Goal: Find specific page/section: Find specific page/section

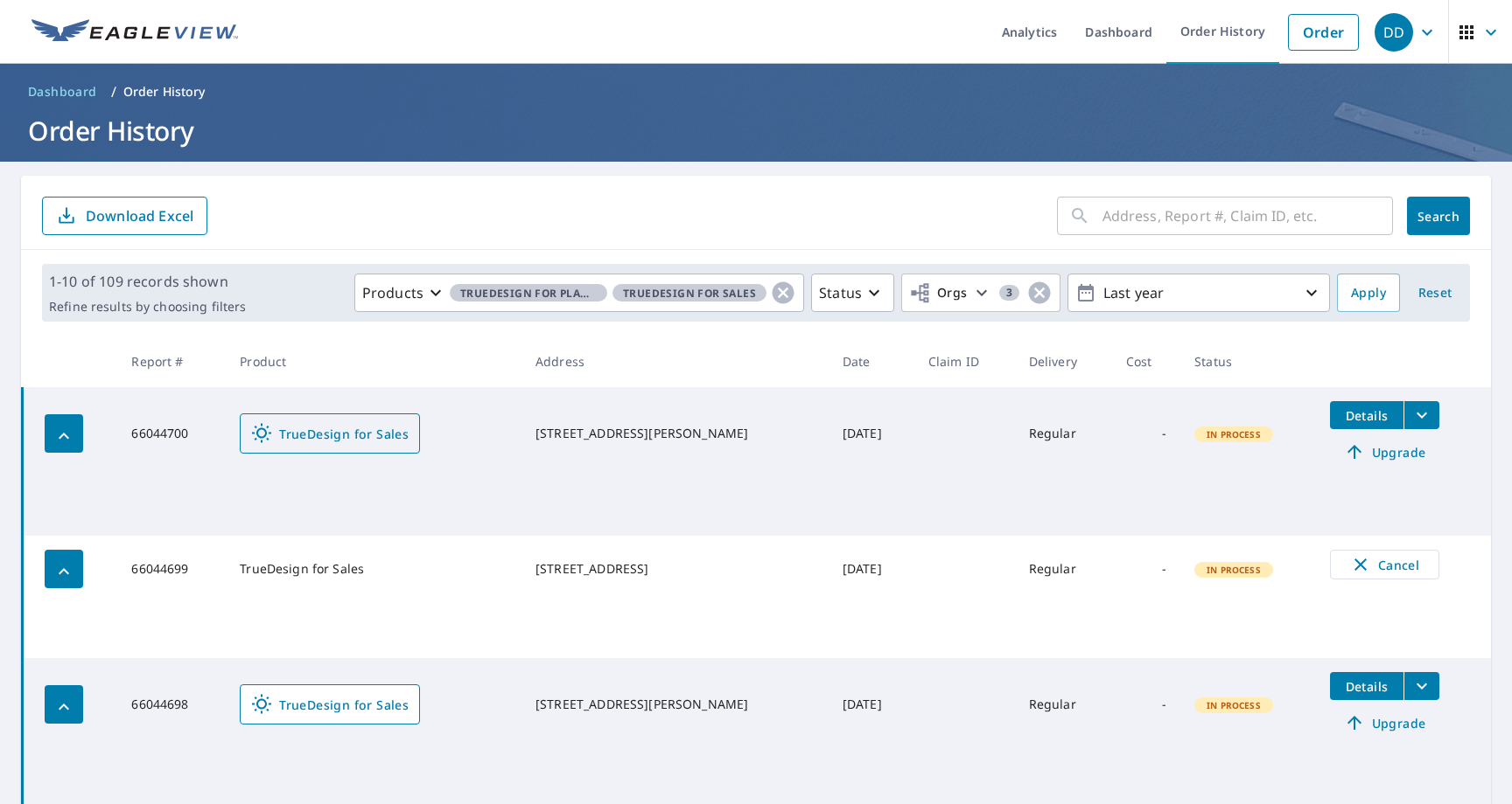
click at [327, 422] on link "TrueDesign for Sales" at bounding box center [330, 433] width 180 height 40
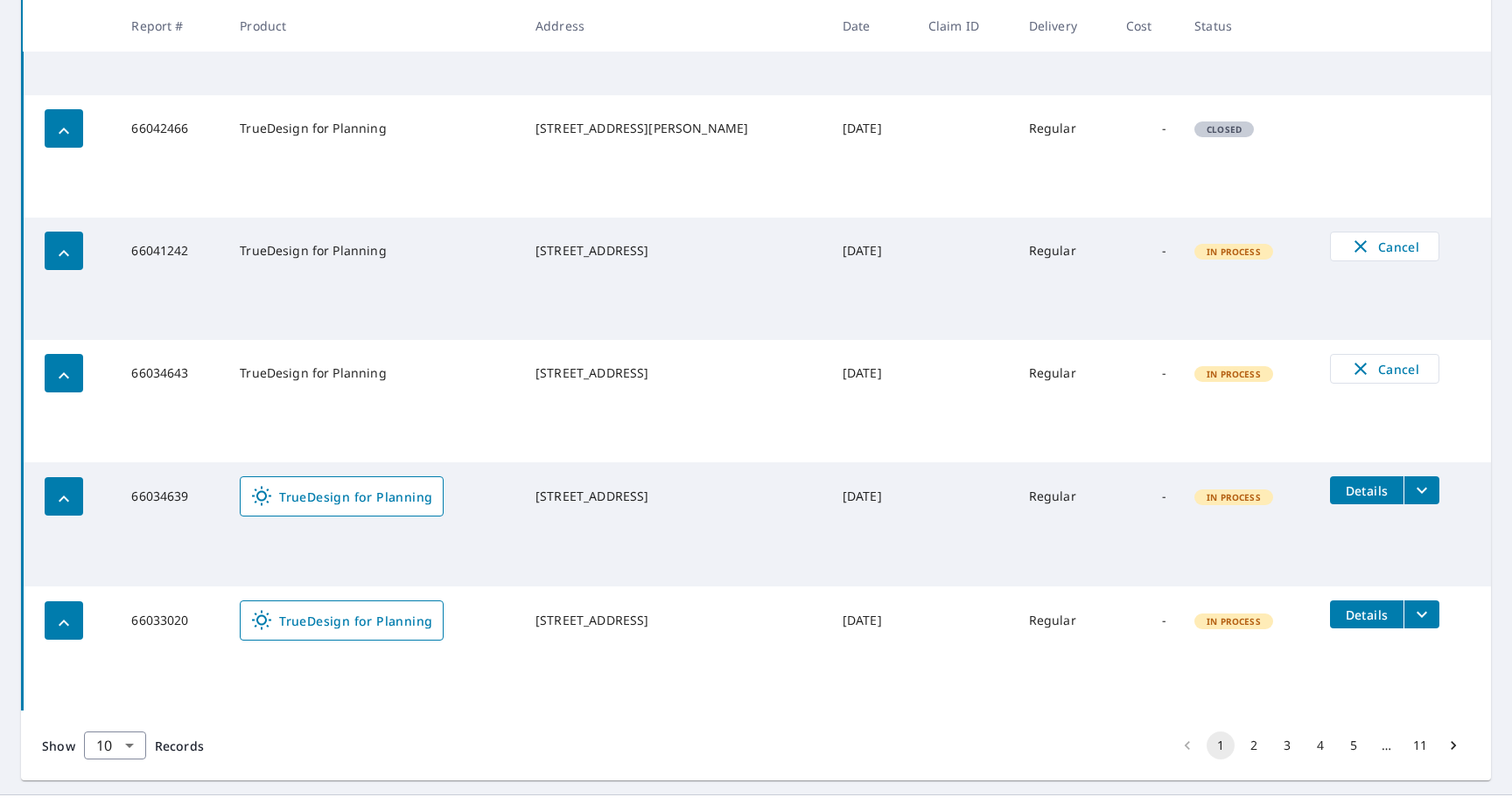
scroll to position [992, 0]
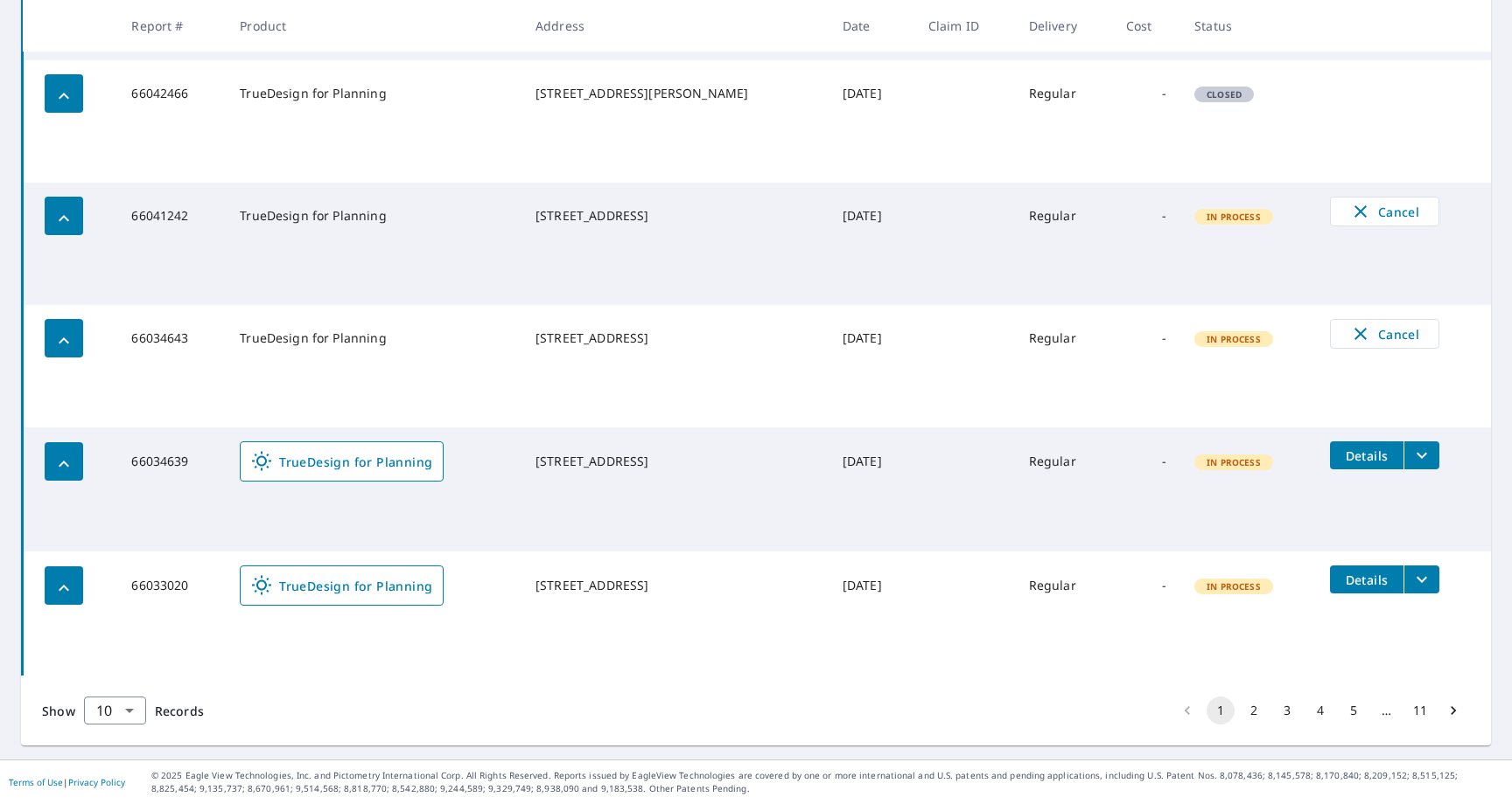
click at [1254, 705] on button "2" at bounding box center [1253, 710] width 28 height 28
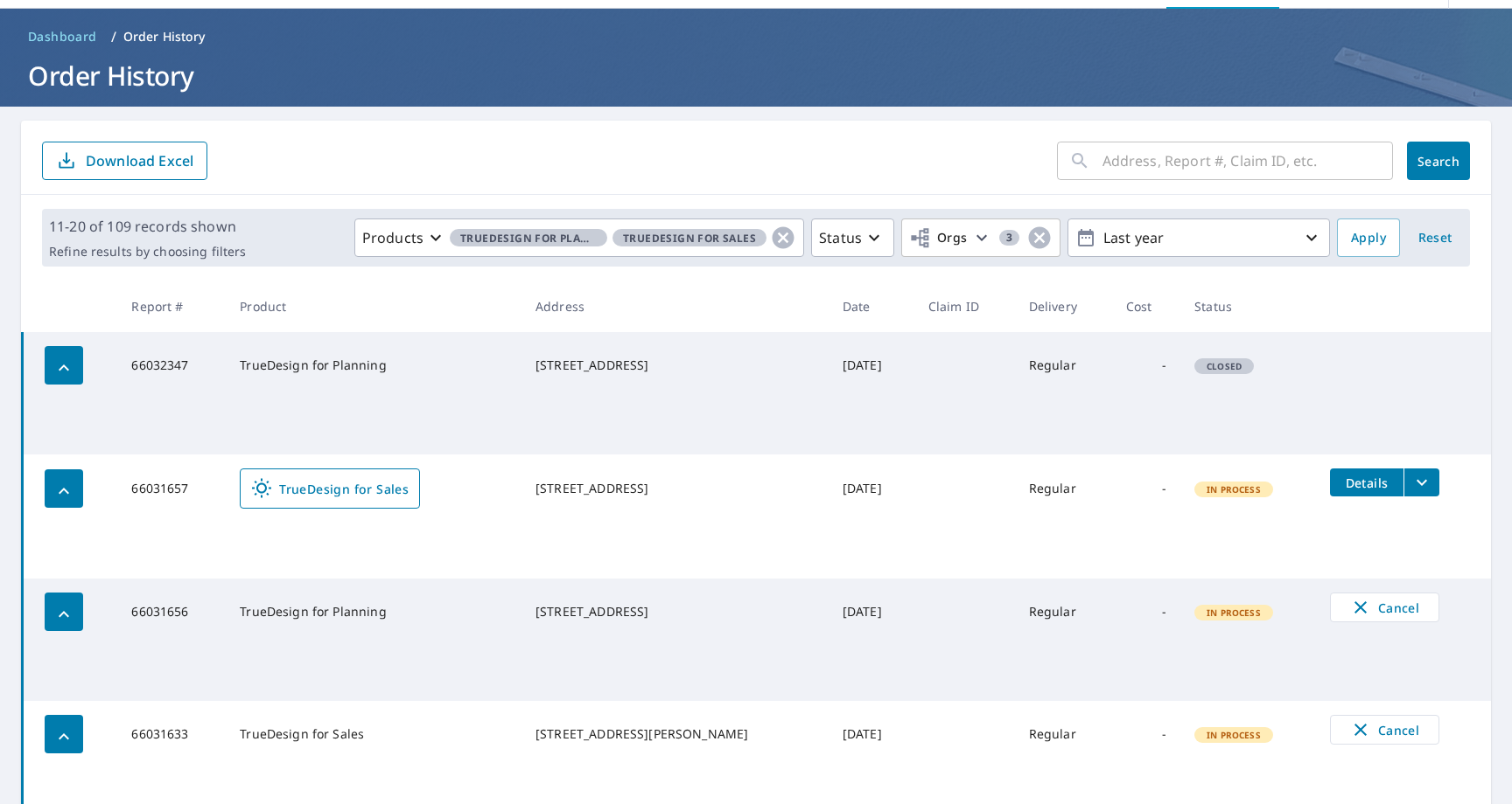
scroll to position [51, 0]
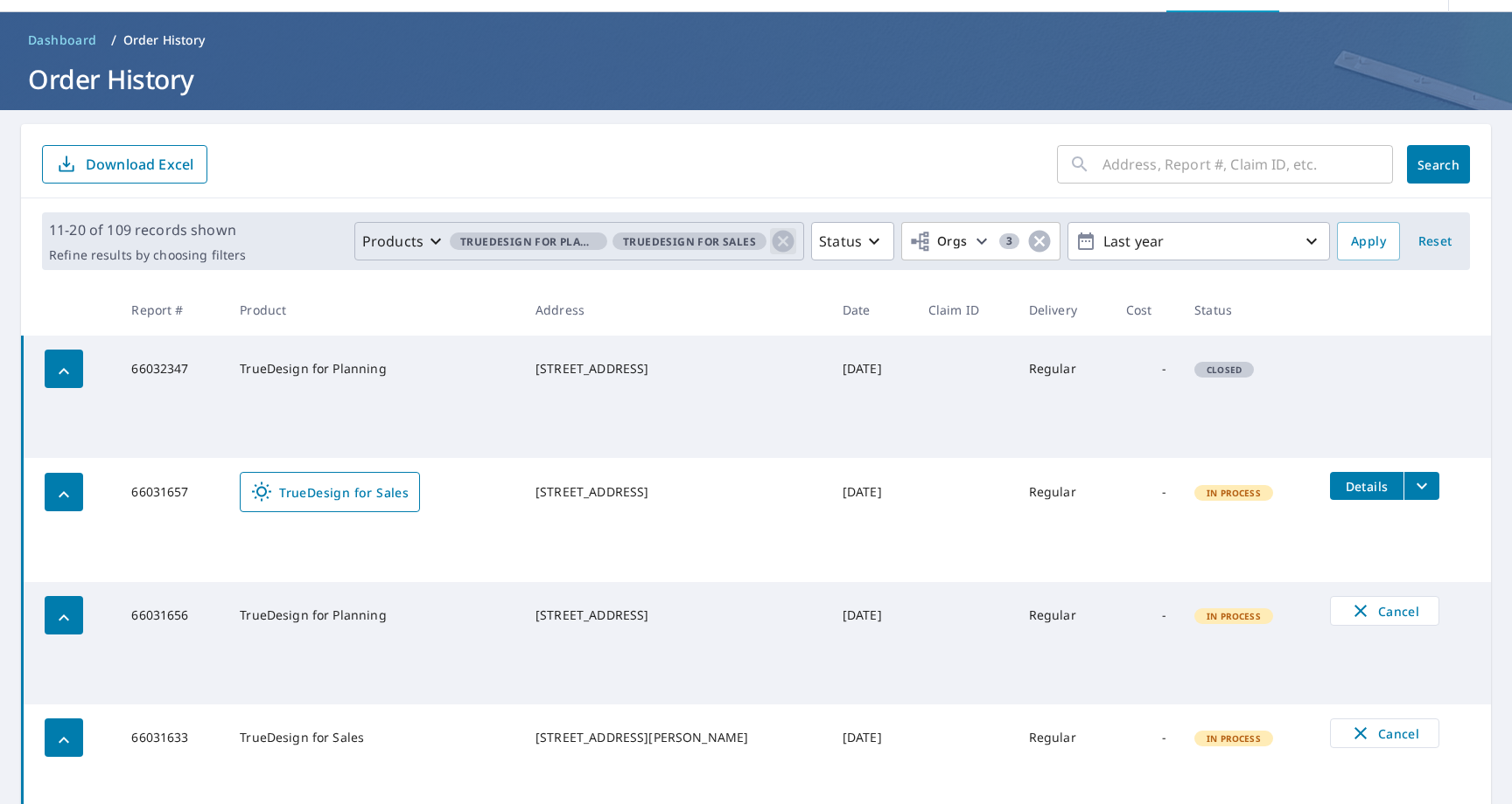
click at [791, 244] on icon "button" at bounding box center [783, 241] width 22 height 22
click at [784, 244] on icon "button" at bounding box center [783, 240] width 21 height 21
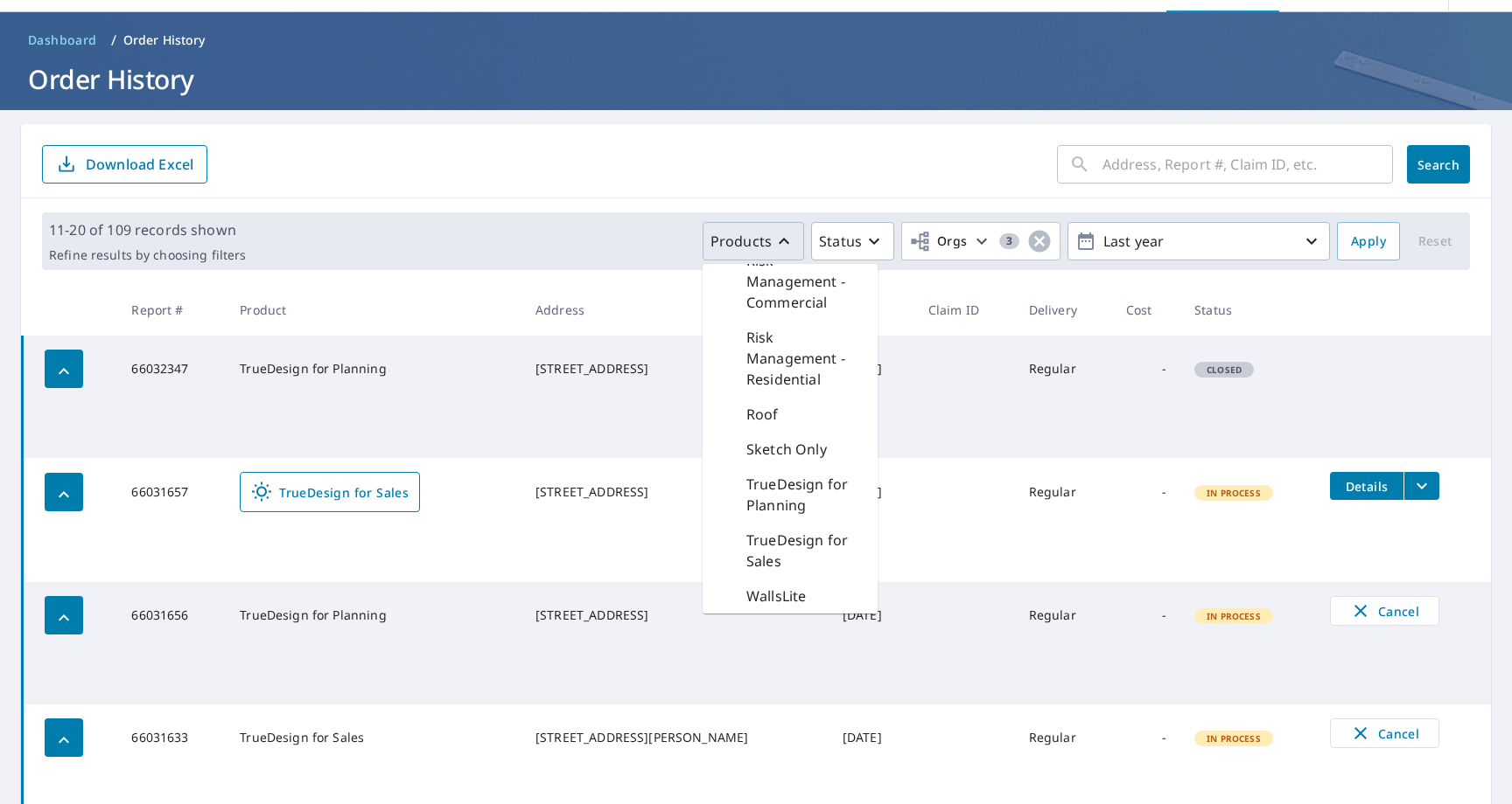
scroll to position [966, 0]
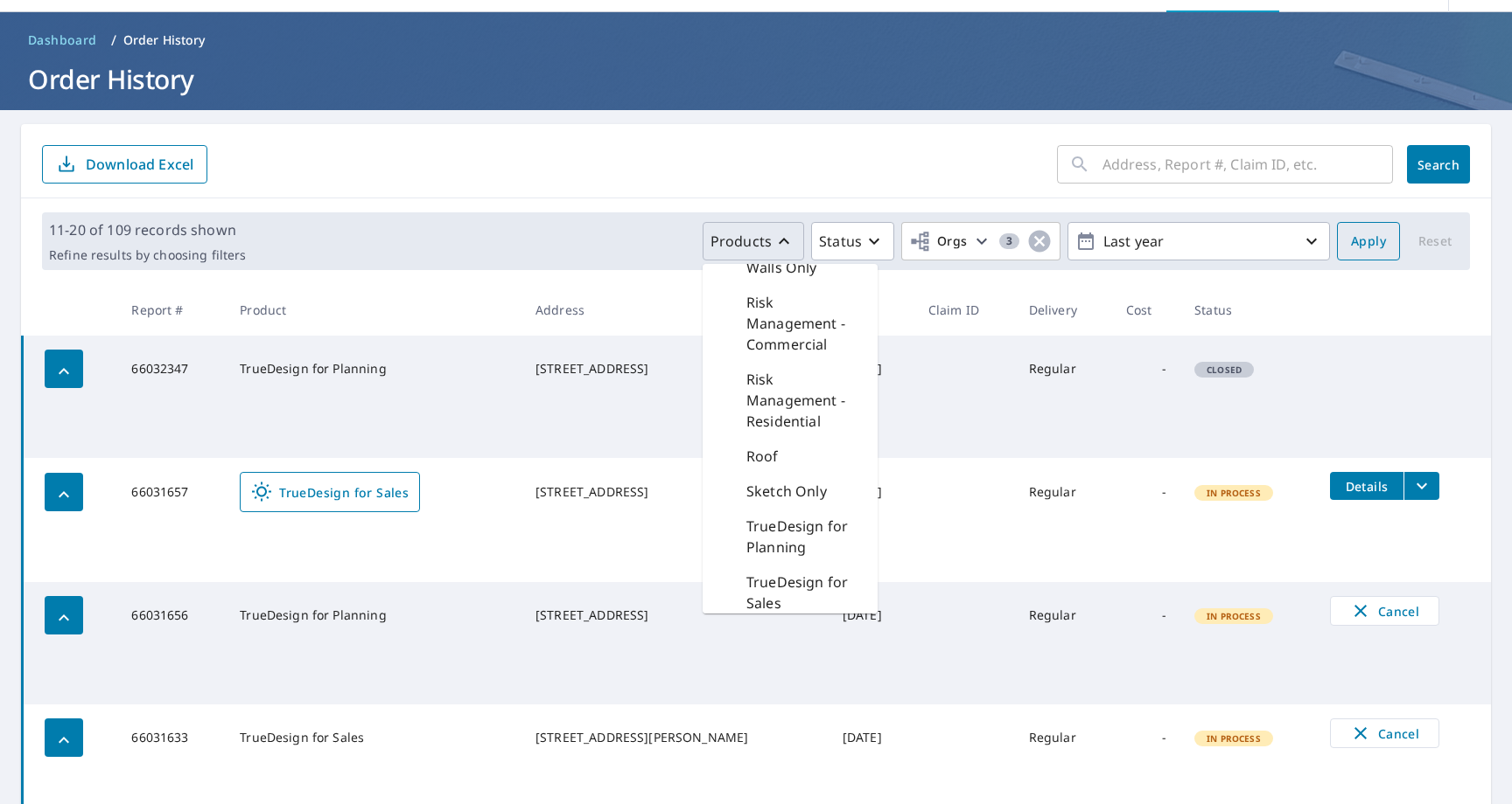
click at [1361, 229] on button "Apply" at bounding box center [1368, 240] width 63 height 39
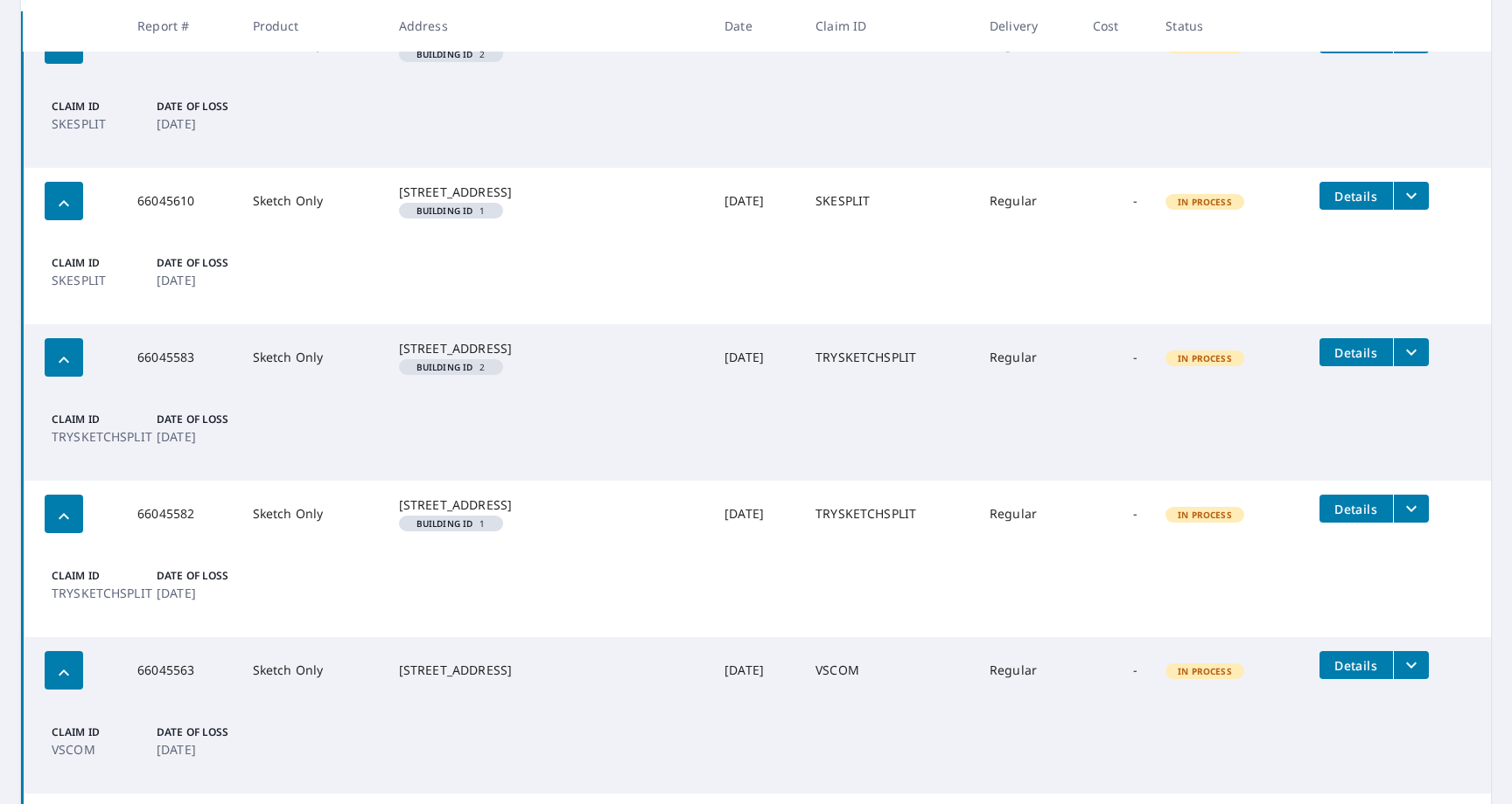
scroll to position [127, 0]
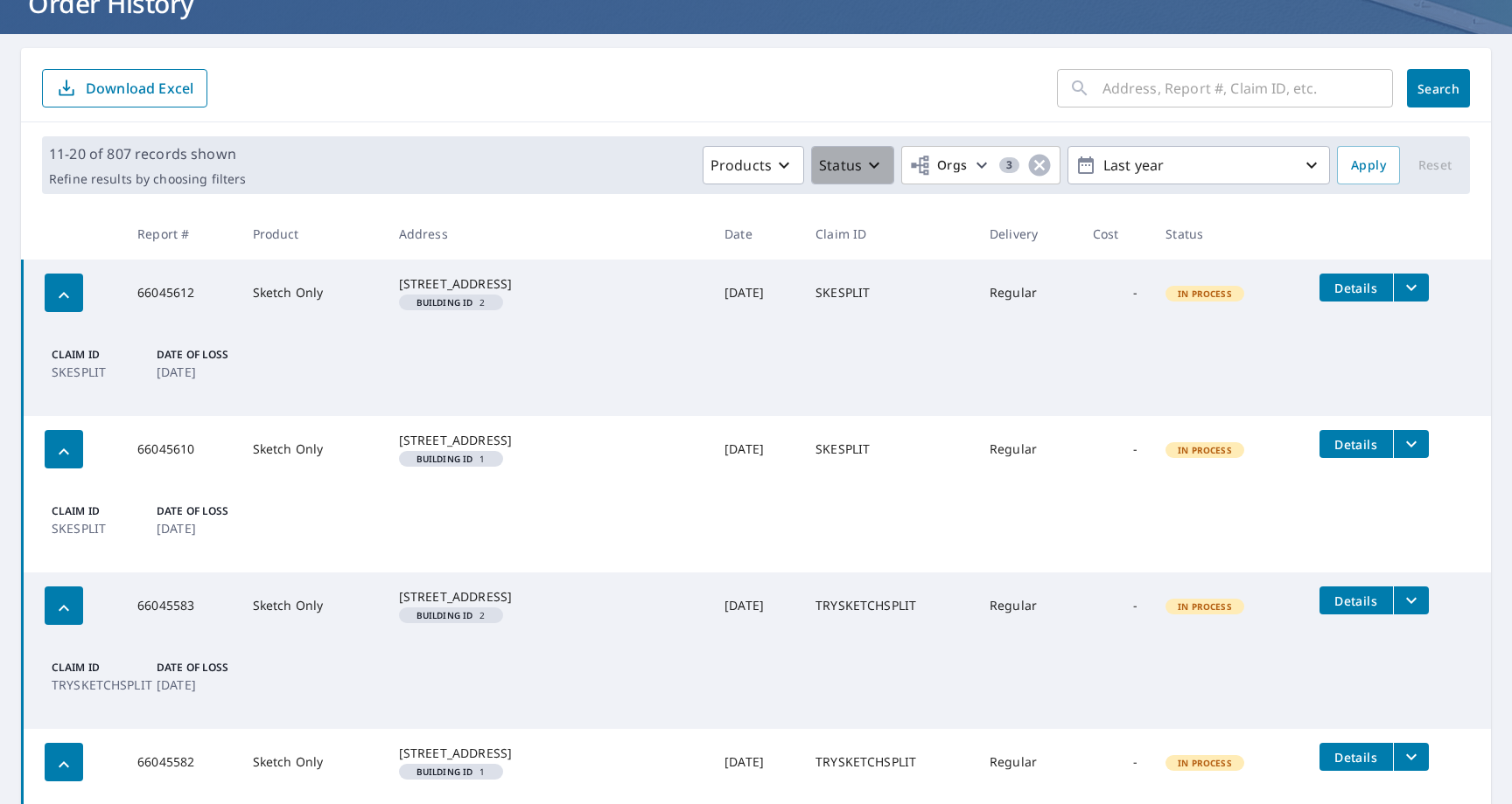
click at [838, 168] on p "Status" at bounding box center [840, 164] width 43 height 21
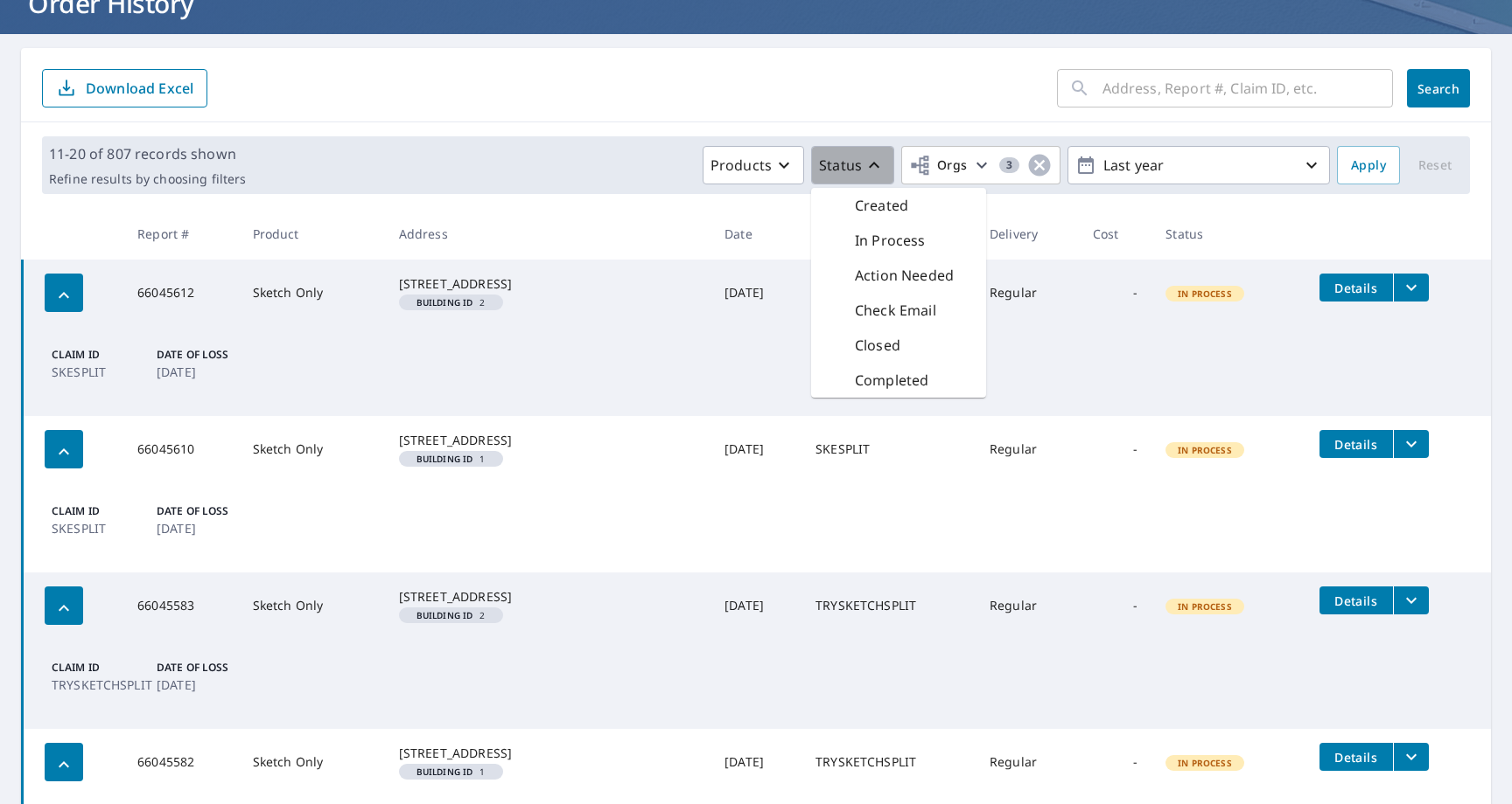
click at [838, 168] on p "Status" at bounding box center [840, 164] width 43 height 21
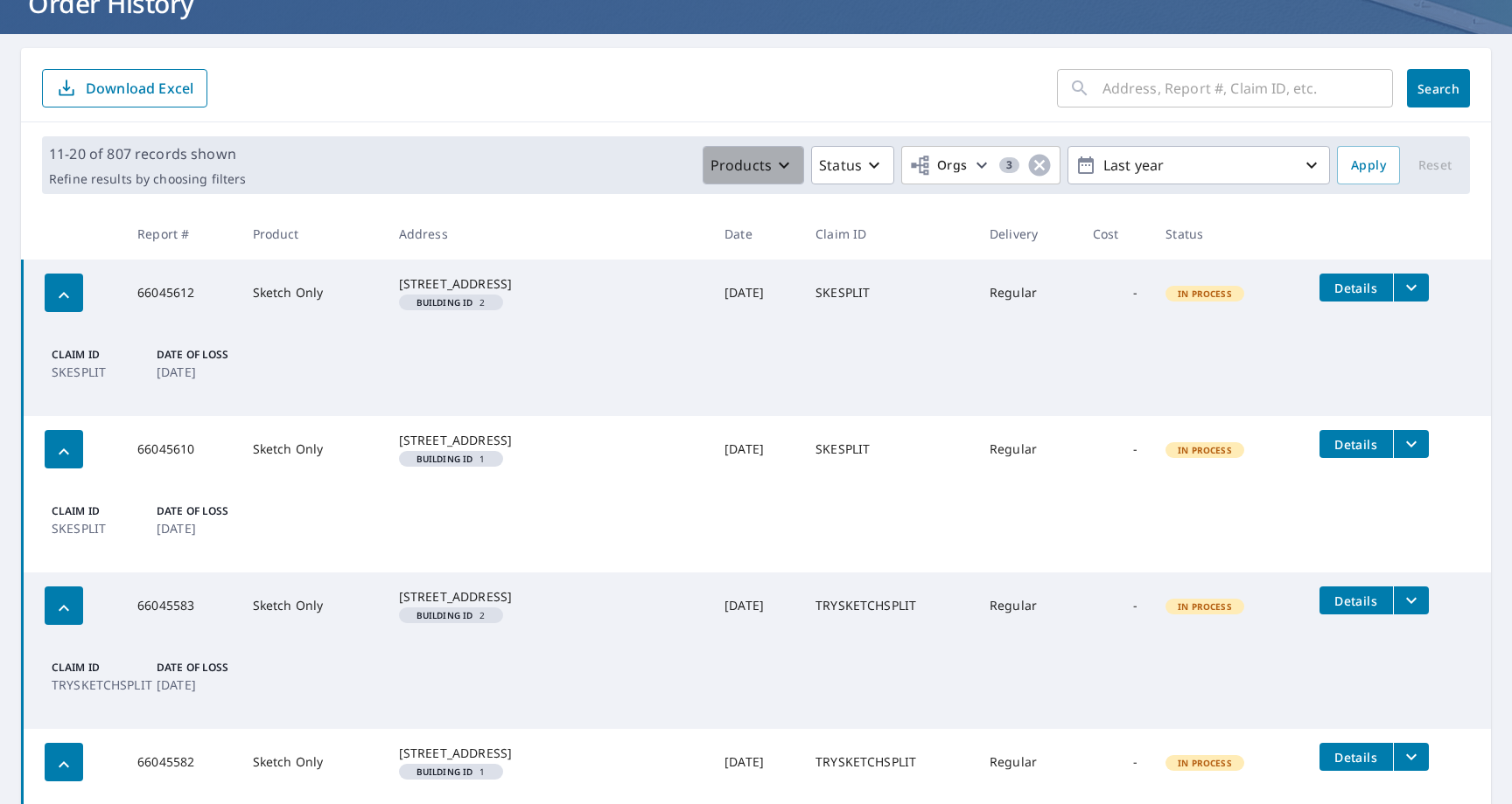
click at [765, 171] on p "Products" at bounding box center [741, 164] width 61 height 21
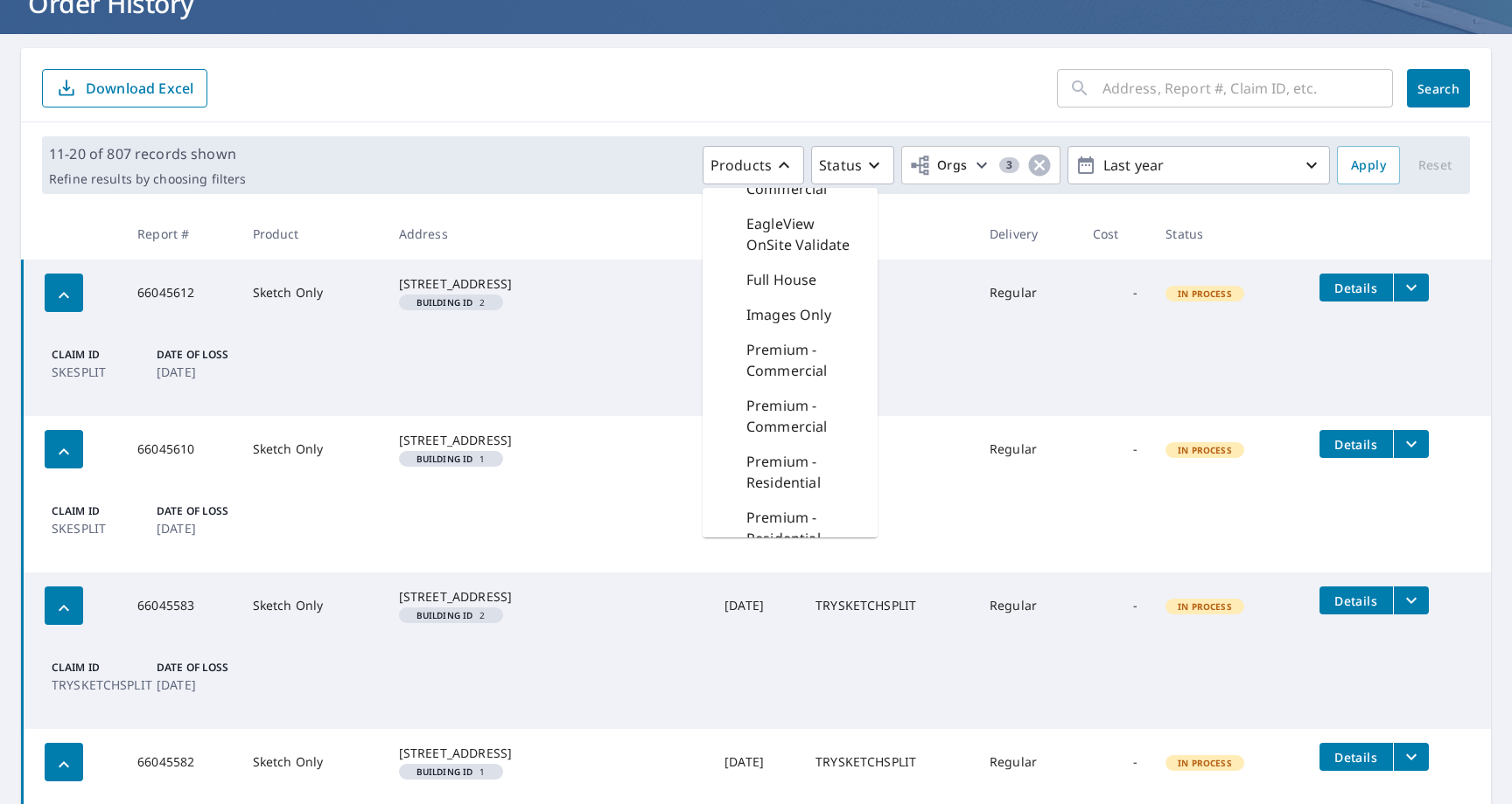
scroll to position [1007, 0]
click at [789, 349] on div "Roof" at bounding box center [789, 338] width 175 height 35
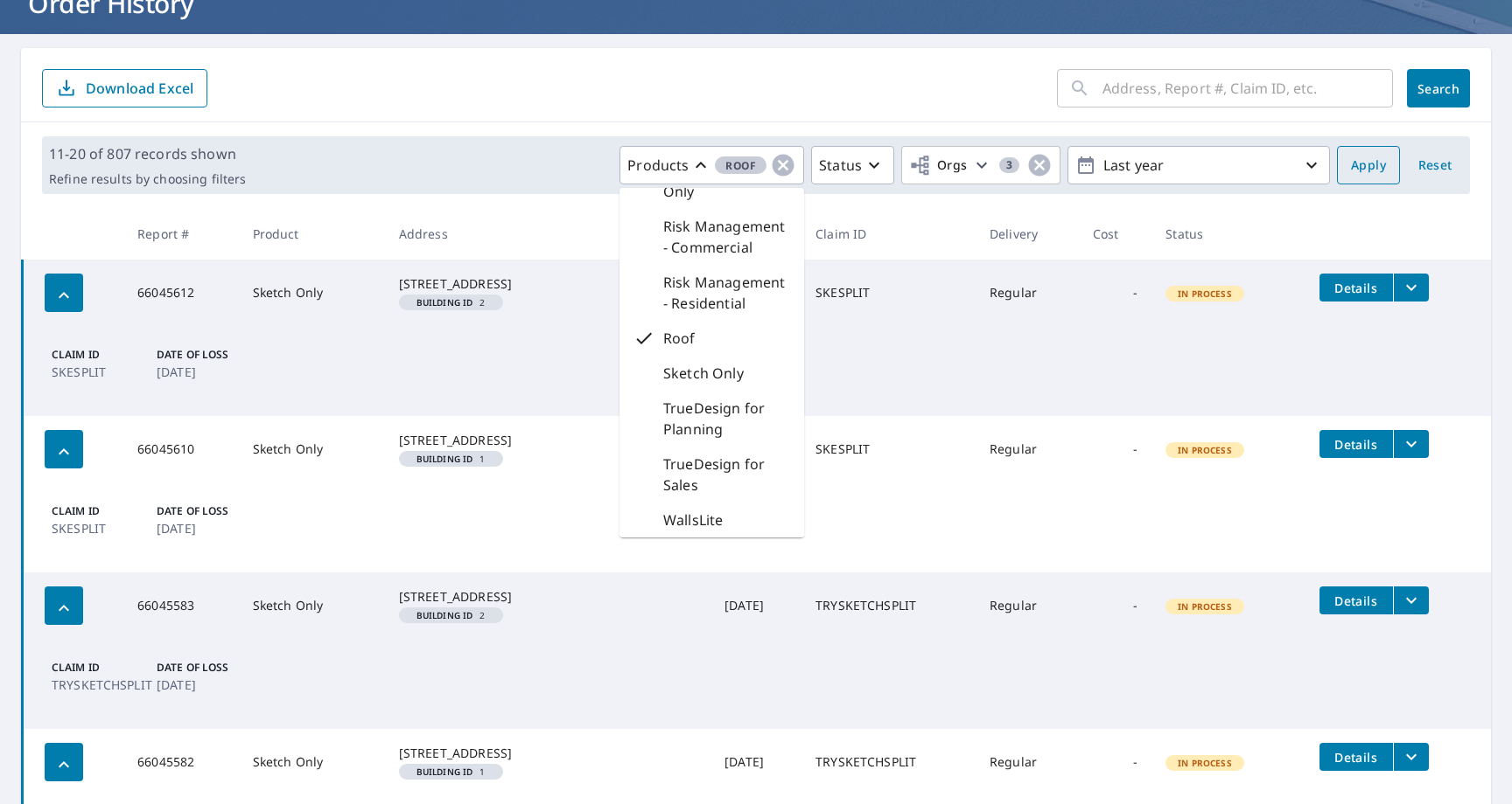
click at [1360, 176] on button "Apply" at bounding box center [1368, 165] width 63 height 39
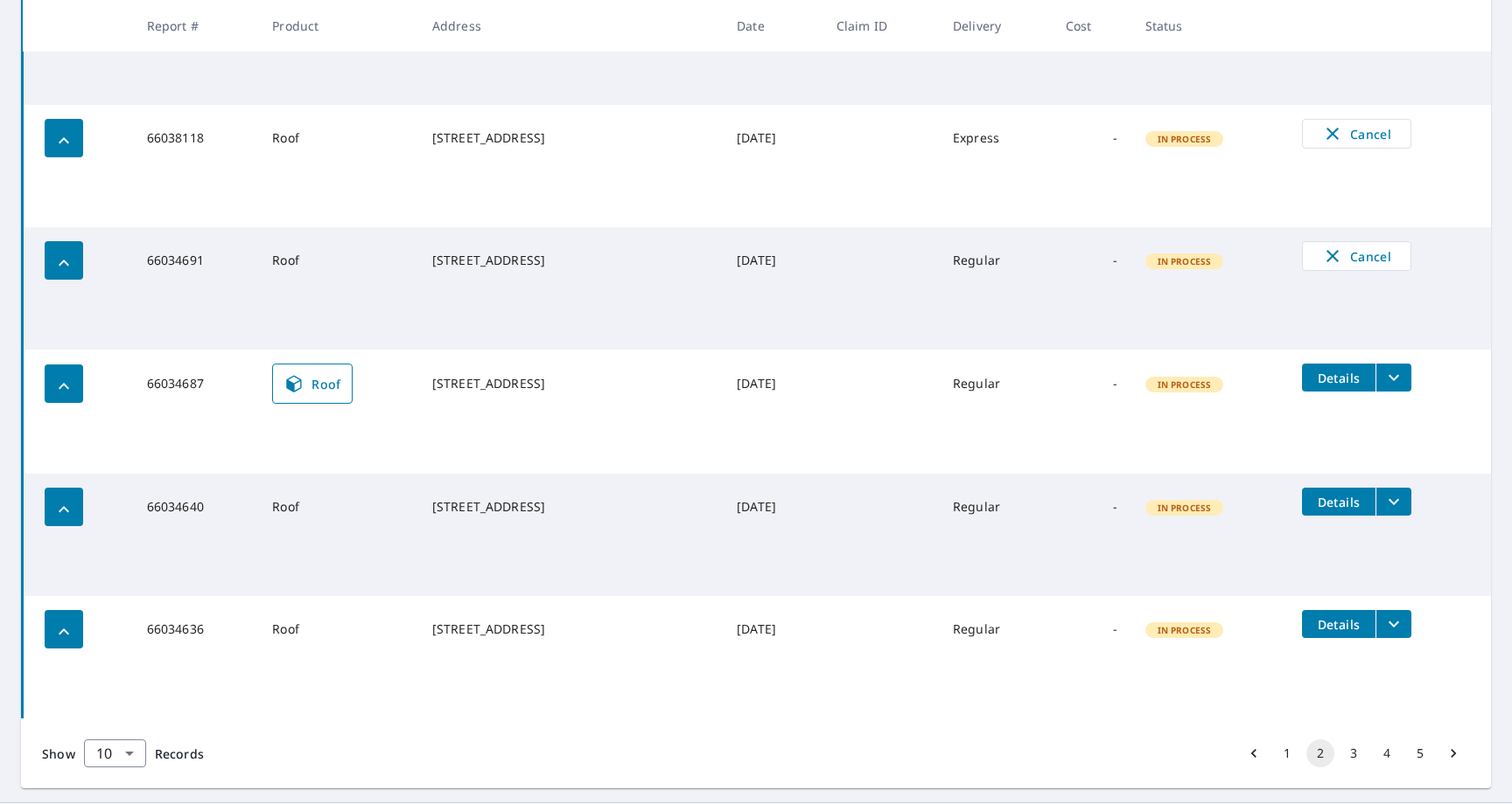
scroll to position [937, 0]
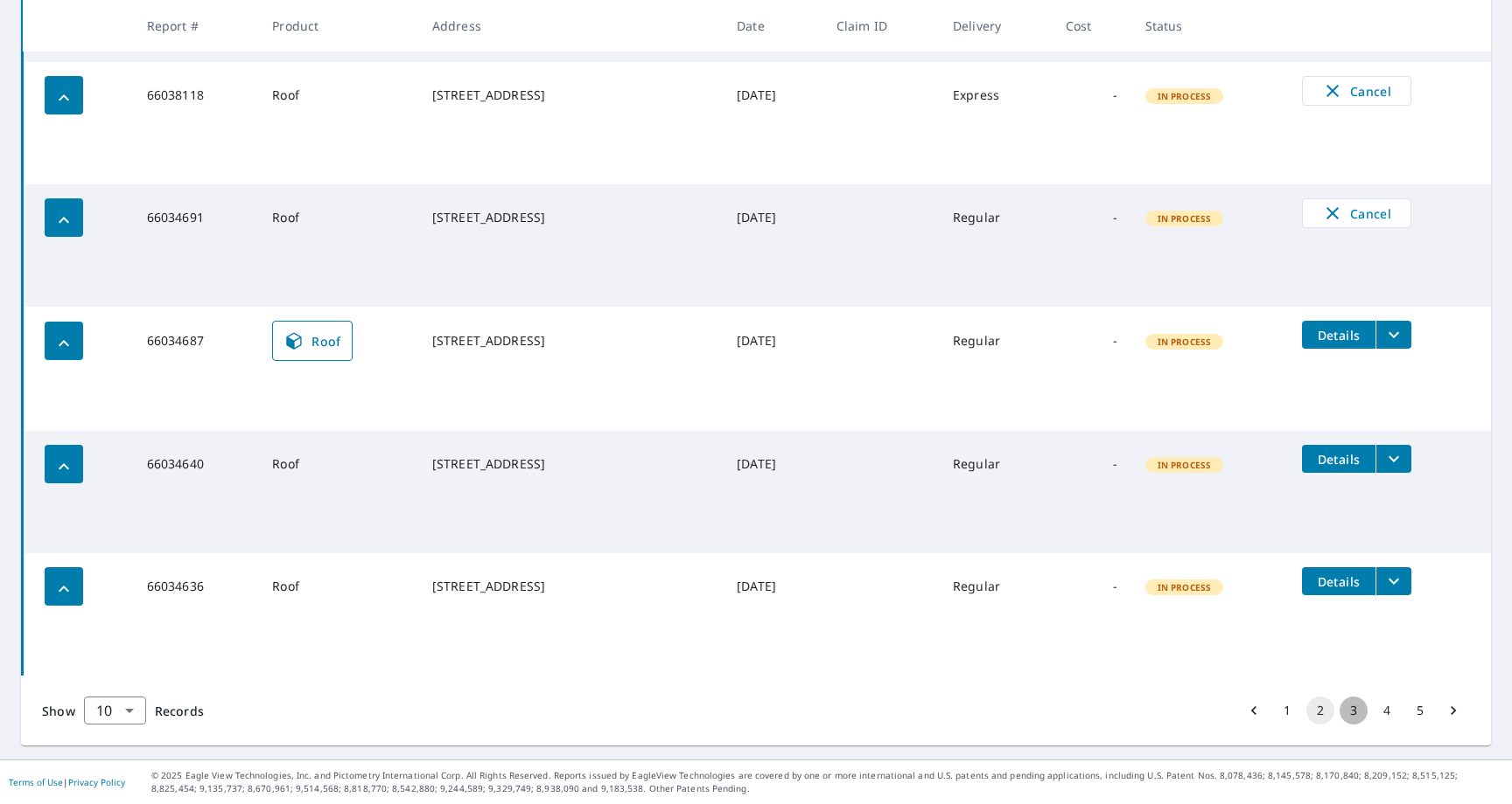
click at [1359, 712] on button "3" at bounding box center [1353, 710] width 28 height 28
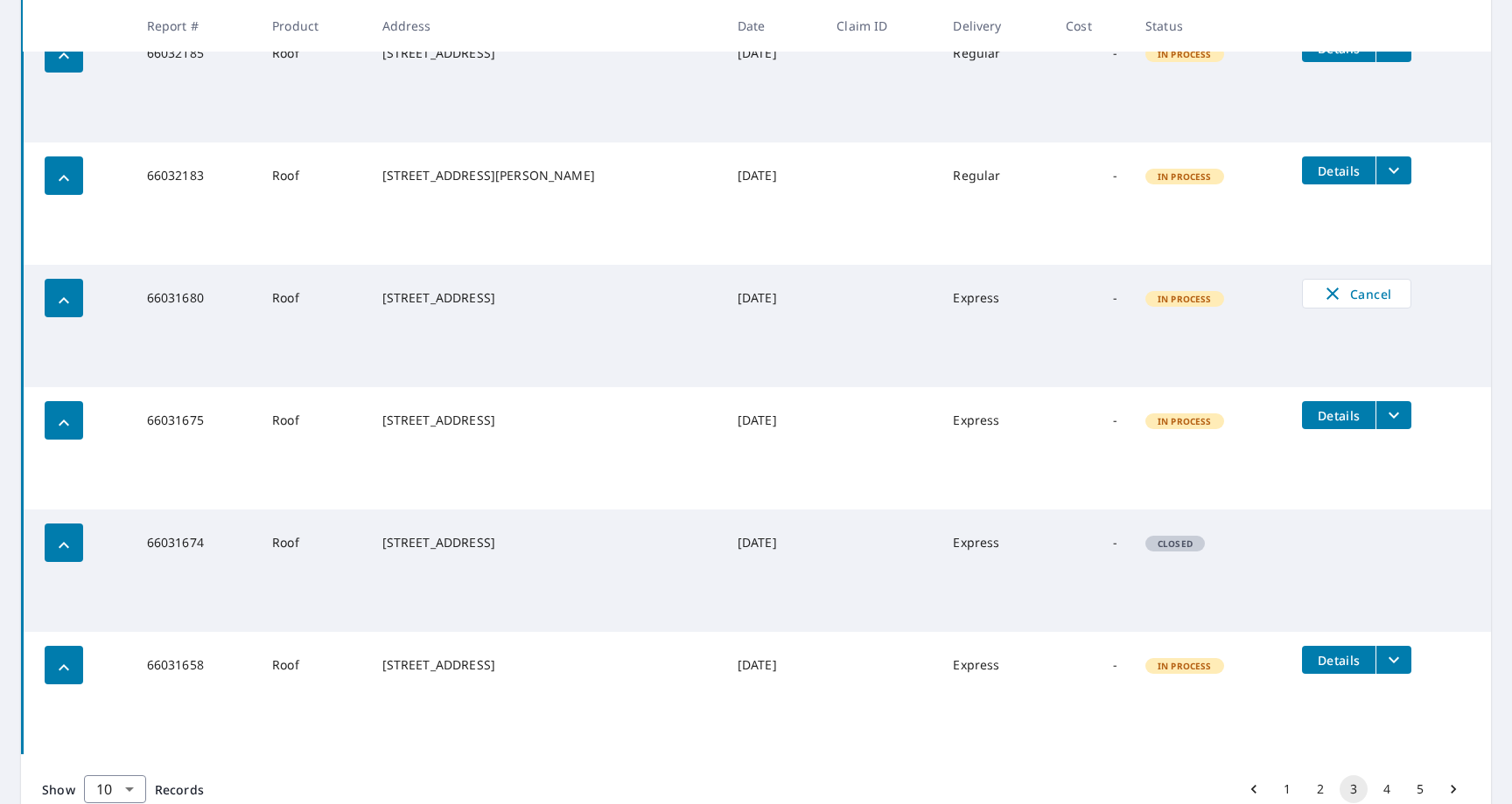
scroll to position [935, 0]
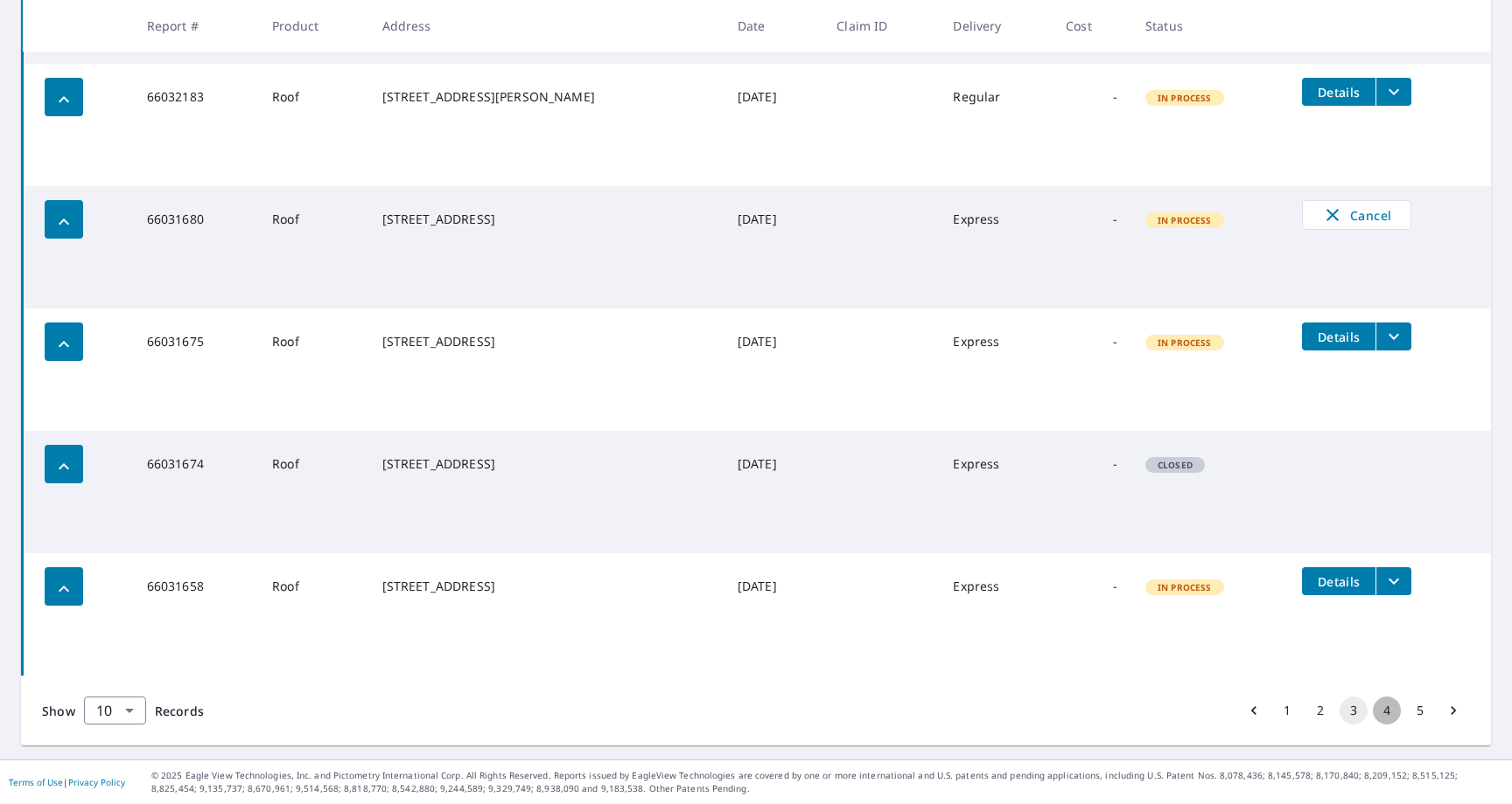
click at [1385, 700] on button "4" at bounding box center [1386, 710] width 28 height 28
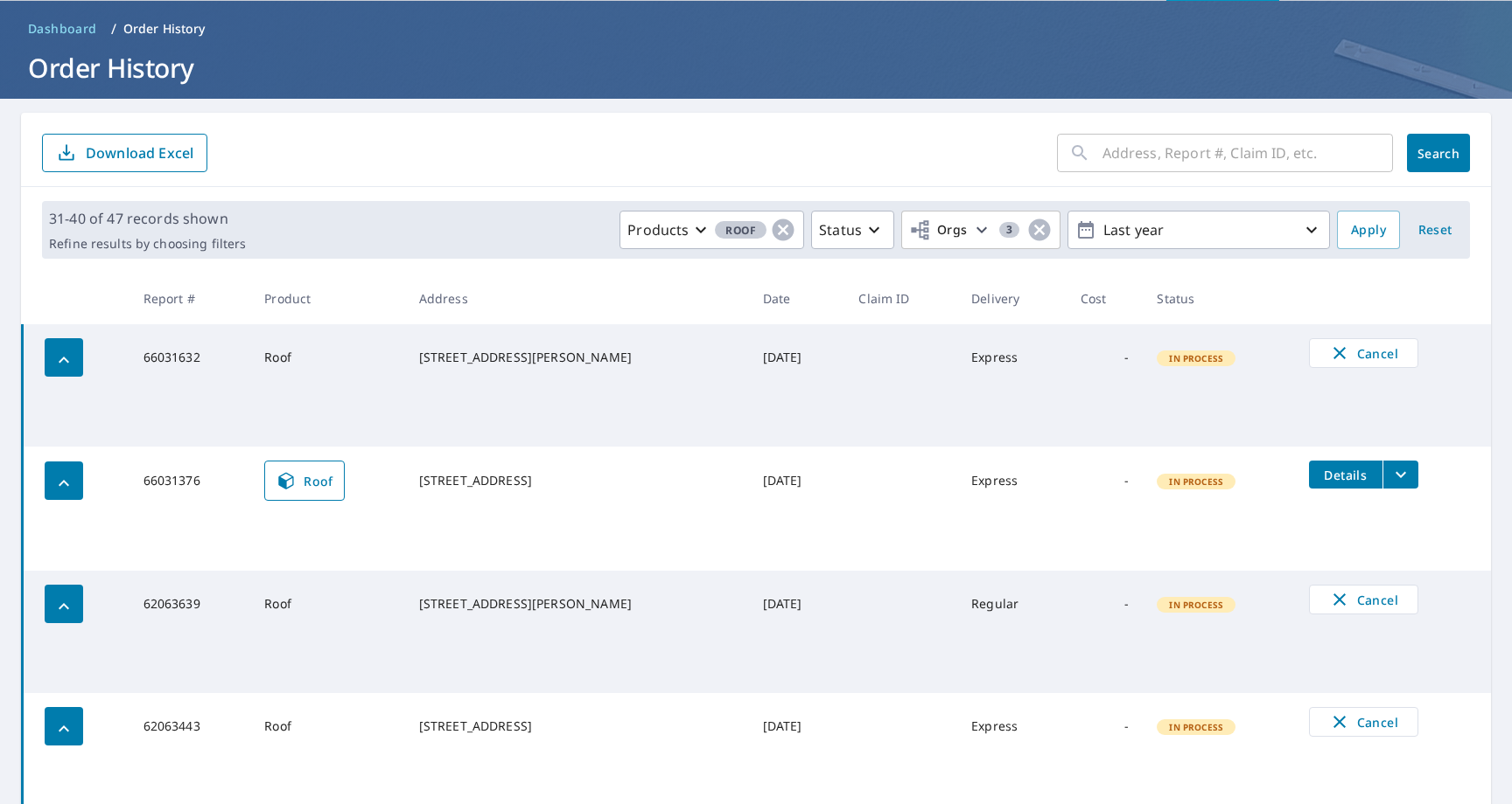
scroll to position [91, 0]
